Goal: Task Accomplishment & Management: Manage account settings

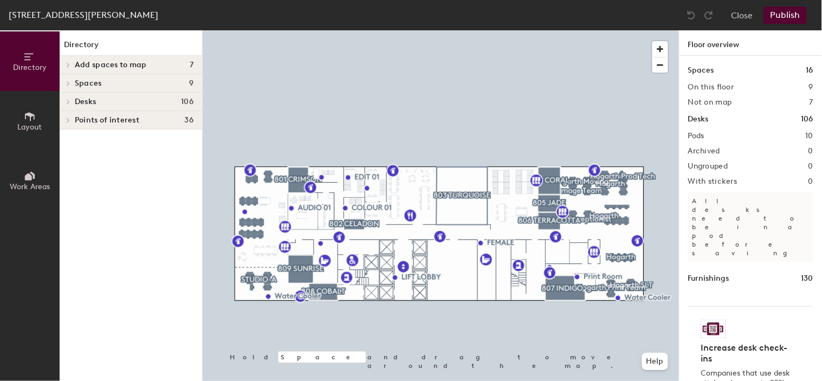
click at [68, 96] on div at bounding box center [67, 102] width 14 height 18
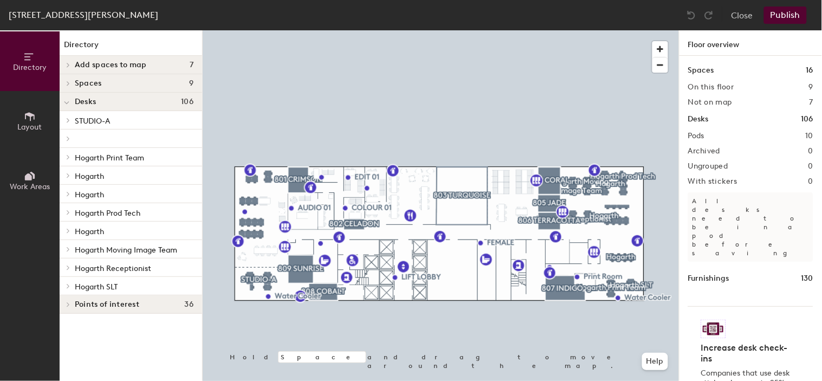
click at [99, 117] on span "STUDIO-A" at bounding box center [92, 121] width 35 height 9
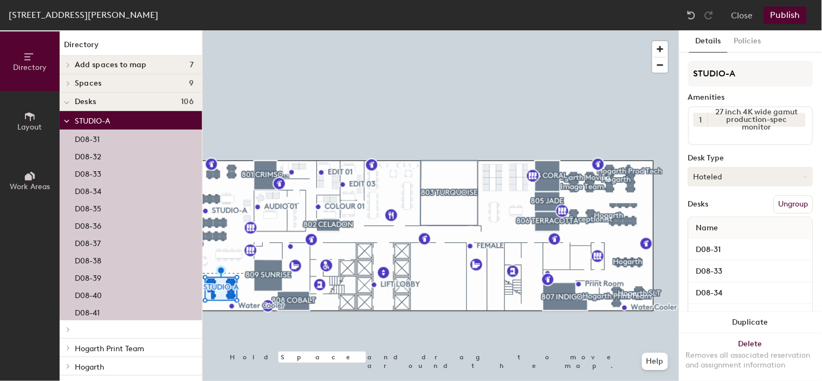
click at [767, 177] on button "Hoteled" at bounding box center [750, 177] width 125 height 20
click at [721, 240] on div "Hoteled" at bounding box center [743, 243] width 108 height 16
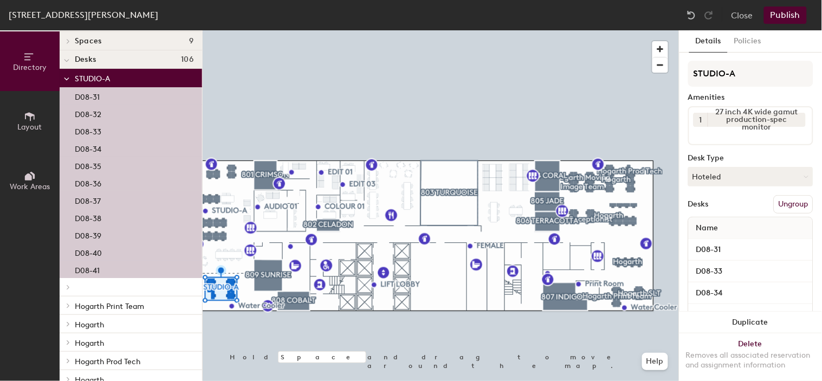
scroll to position [60, 0]
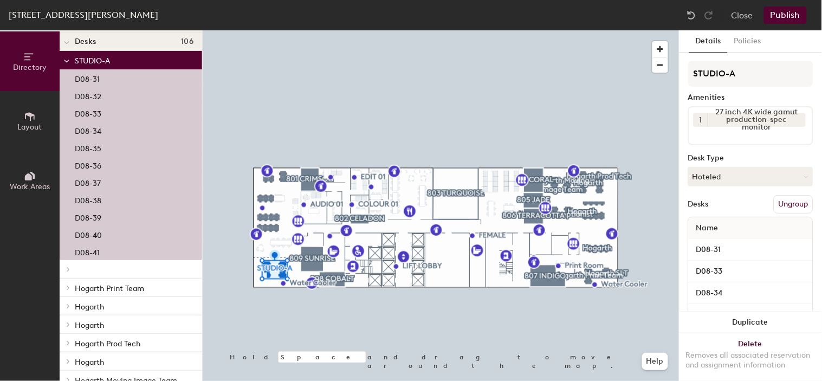
click at [98, 262] on div at bounding box center [131, 269] width 143 height 18
click at [94, 269] on p at bounding box center [134, 269] width 119 height 2
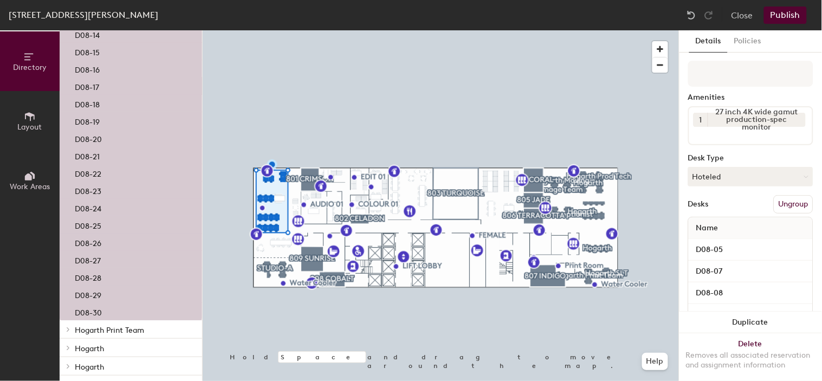
scroll to position [652, 0]
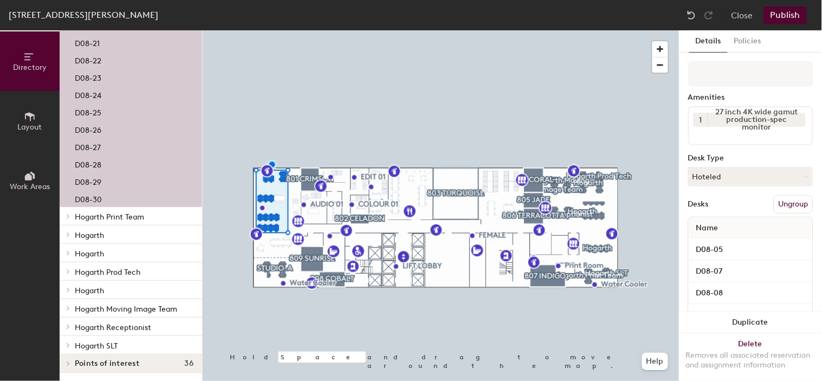
click at [121, 212] on span "Hogarth Print Team" at bounding box center [109, 216] width 69 height 9
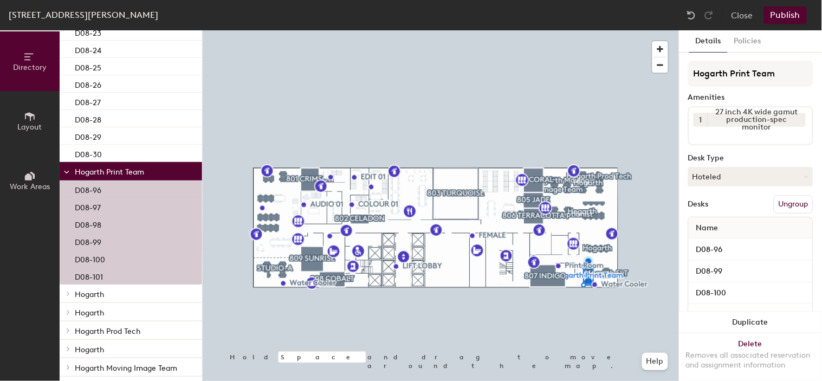
scroll to position [756, 0]
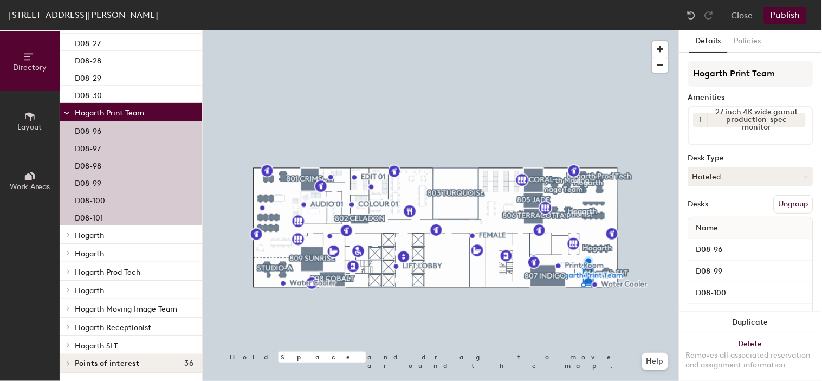
click at [80, 238] on span "Hogarth" at bounding box center [89, 235] width 29 height 9
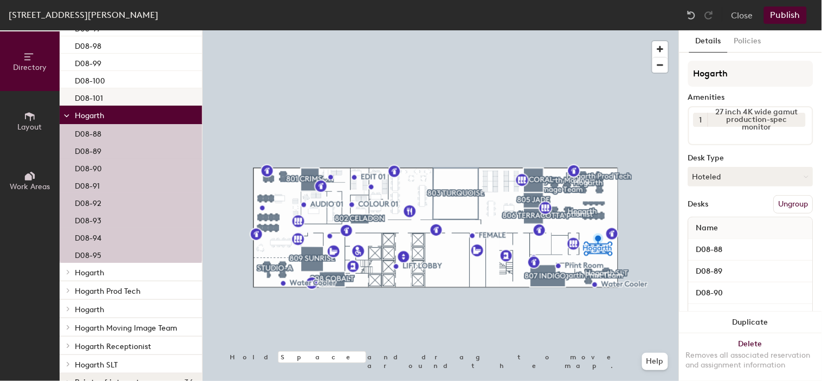
scroll to position [876, 0]
click at [102, 269] on span "Hogarth" at bounding box center [89, 272] width 29 height 9
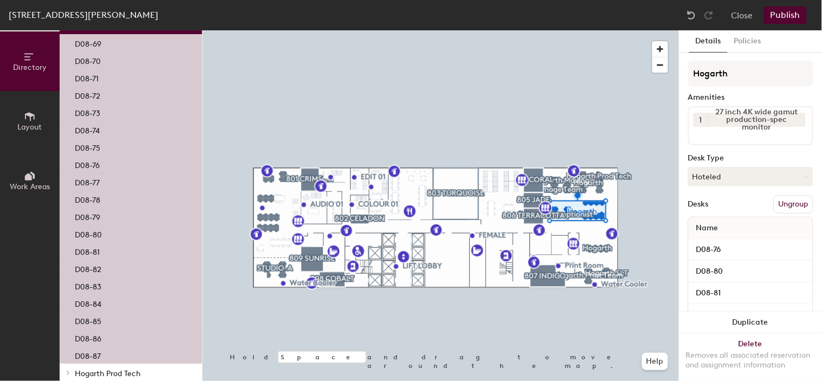
scroll to position [1224, 0]
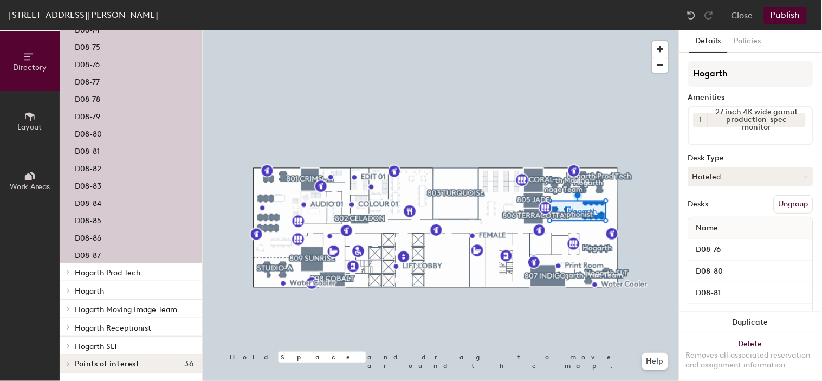
click at [108, 268] on span "Hogarth Prod Tech" at bounding box center [108, 272] width 66 height 9
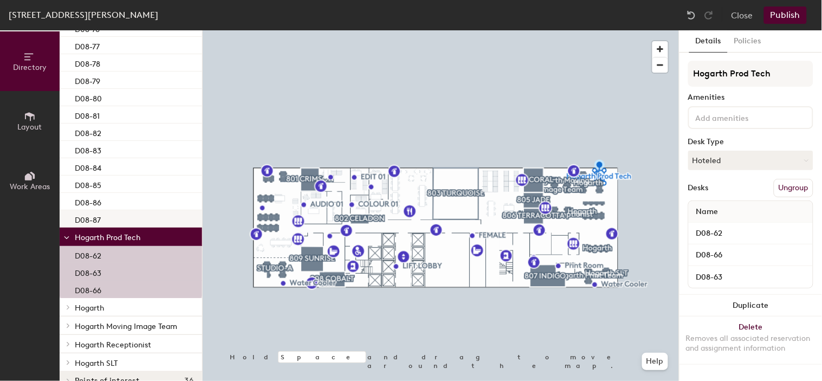
scroll to position [1276, 0]
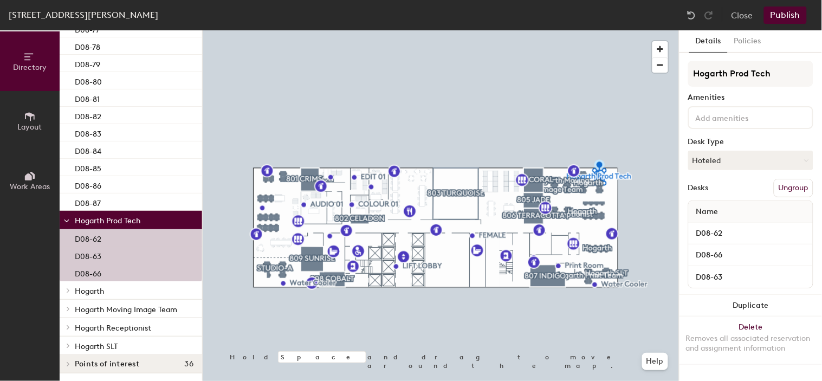
click at [103, 292] on span "Hogarth" at bounding box center [89, 291] width 29 height 9
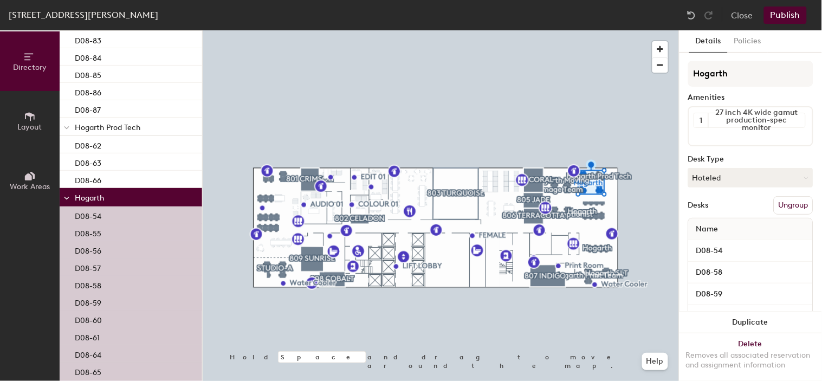
scroll to position [1484, 0]
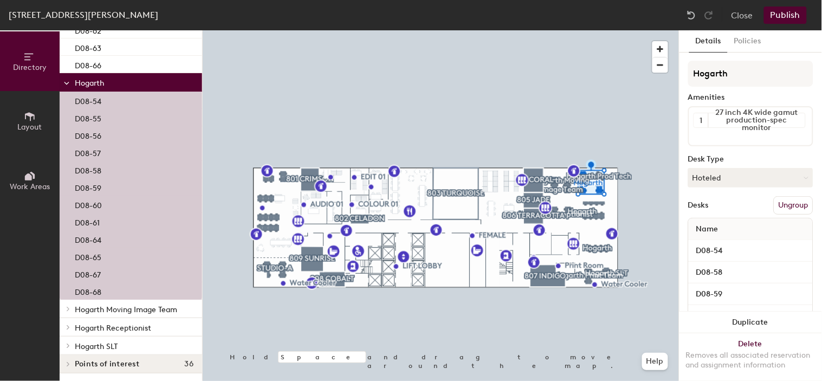
click at [131, 311] on span "Hogarth Moving Image Team" at bounding box center [126, 309] width 102 height 9
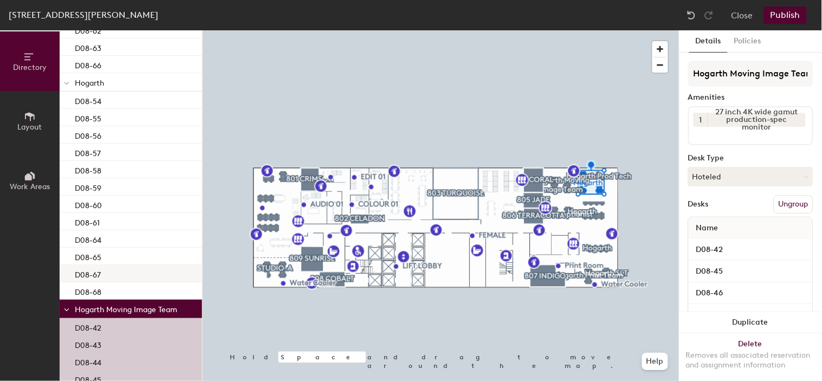
scroll to position [1693, 0]
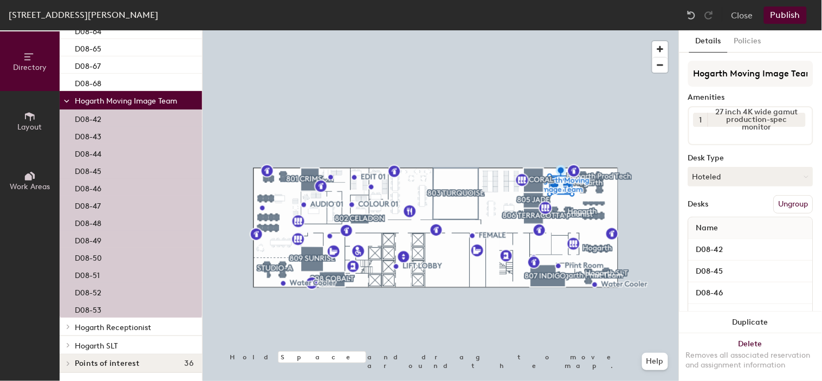
click at [106, 323] on span "Hogarth Receptionist" at bounding box center [113, 327] width 76 height 9
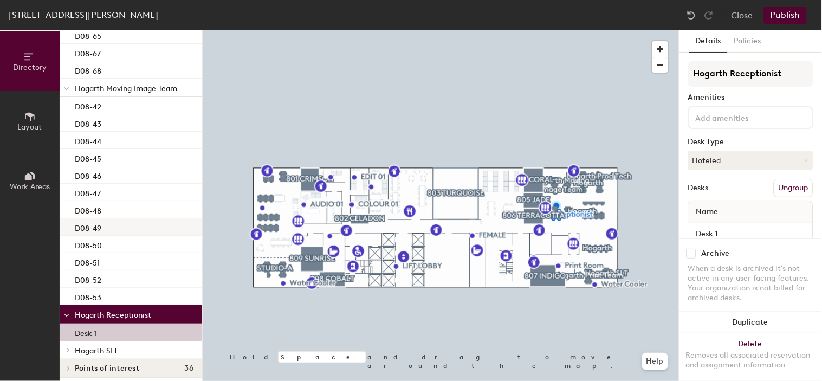
scroll to position [1710, 0]
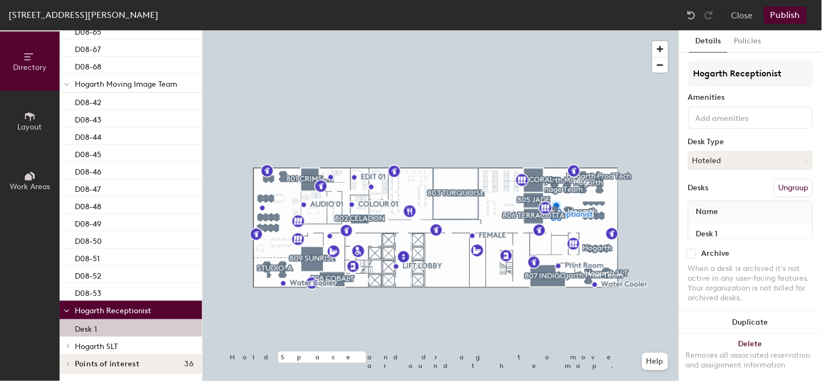
click at [82, 349] on span "Hogarth SLT" at bounding box center [96, 346] width 43 height 9
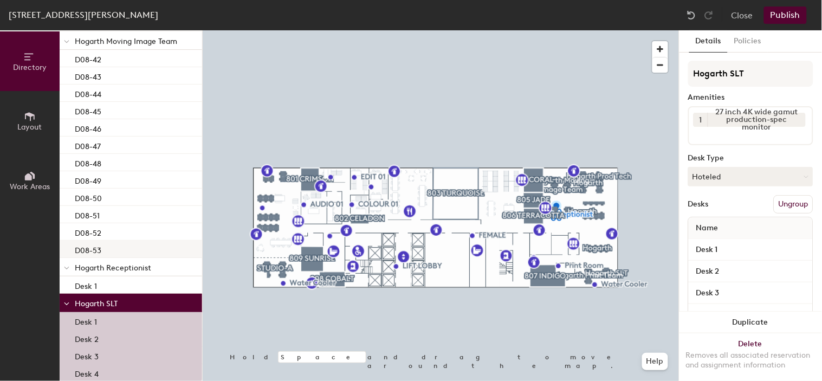
scroll to position [1779, 0]
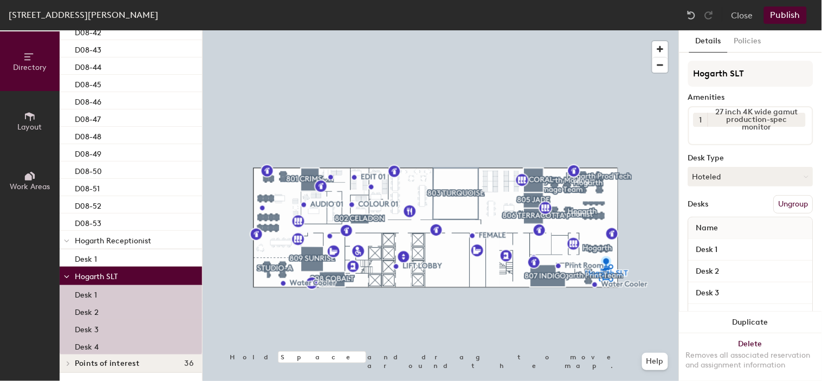
click at [120, 233] on p "Hogarth Receptionist" at bounding box center [134, 240] width 119 height 14
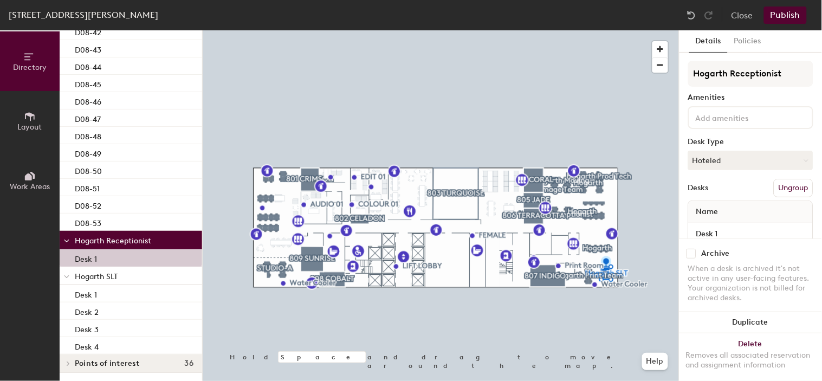
scroll to position [1599, 0]
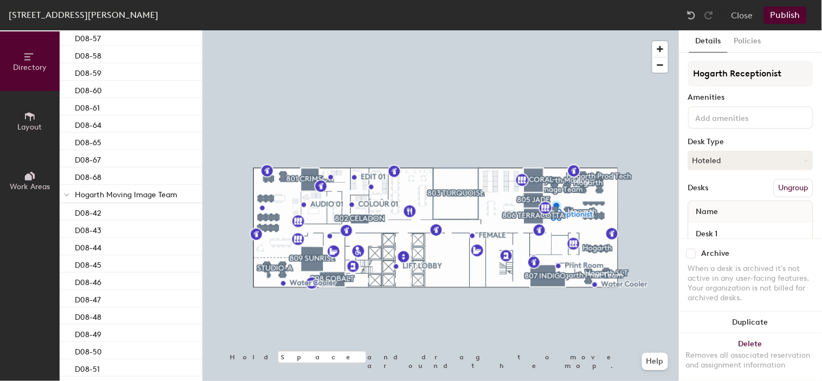
click at [116, 191] on span "Hogarth Moving Image Team" at bounding box center [126, 194] width 102 height 9
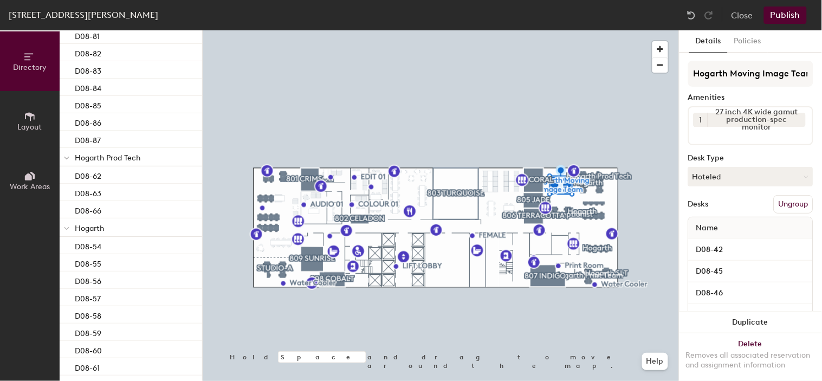
scroll to position [1298, 0]
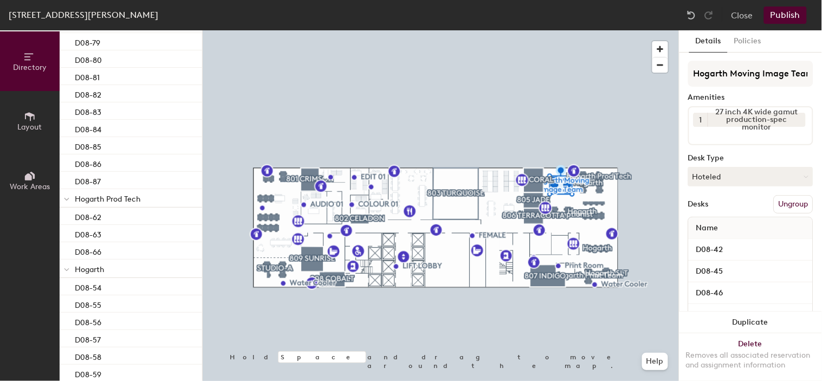
click at [113, 266] on p "Hogarth" at bounding box center [134, 269] width 119 height 14
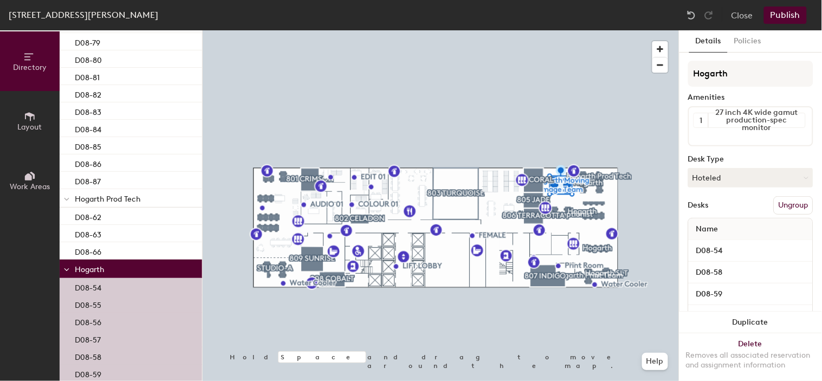
click at [138, 191] on p "Hogarth Prod Tech" at bounding box center [134, 198] width 119 height 14
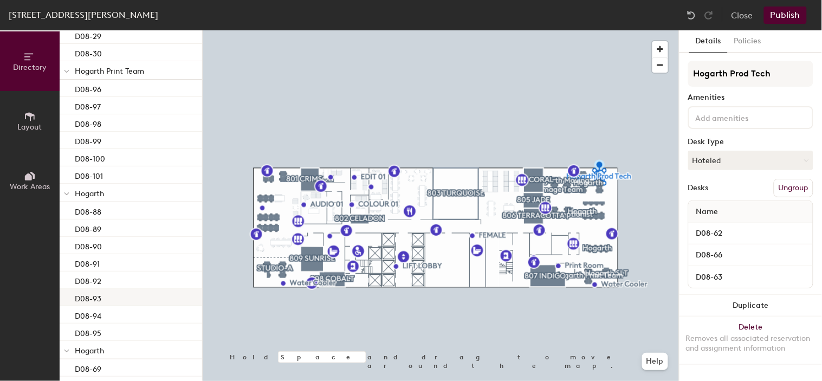
scroll to position [695, 0]
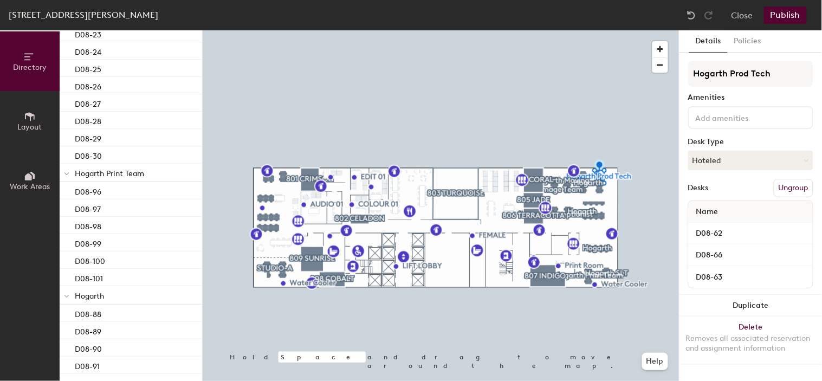
click at [778, 16] on button "Publish" at bounding box center [785, 15] width 43 height 17
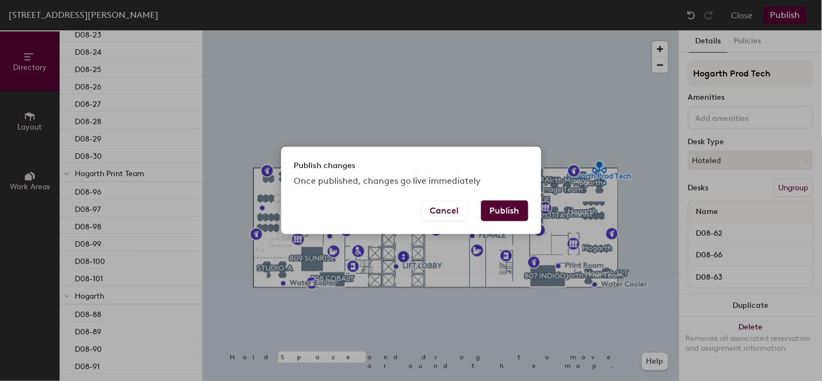
click at [497, 212] on button "Publish" at bounding box center [504, 211] width 47 height 21
